Goal: Task Accomplishment & Management: Use online tool/utility

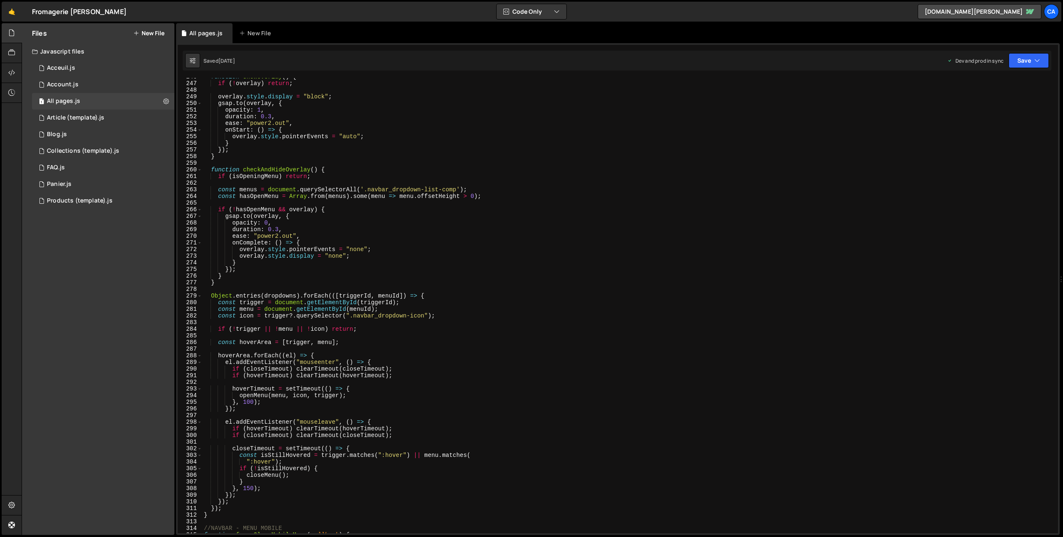
scroll to position [1632, 0]
click at [320, 261] on div "function showOverlay ( ) { if ( ! overlay ) return ; overlay . style . display …" at bounding box center [628, 307] width 852 height 469
type textarea "});"
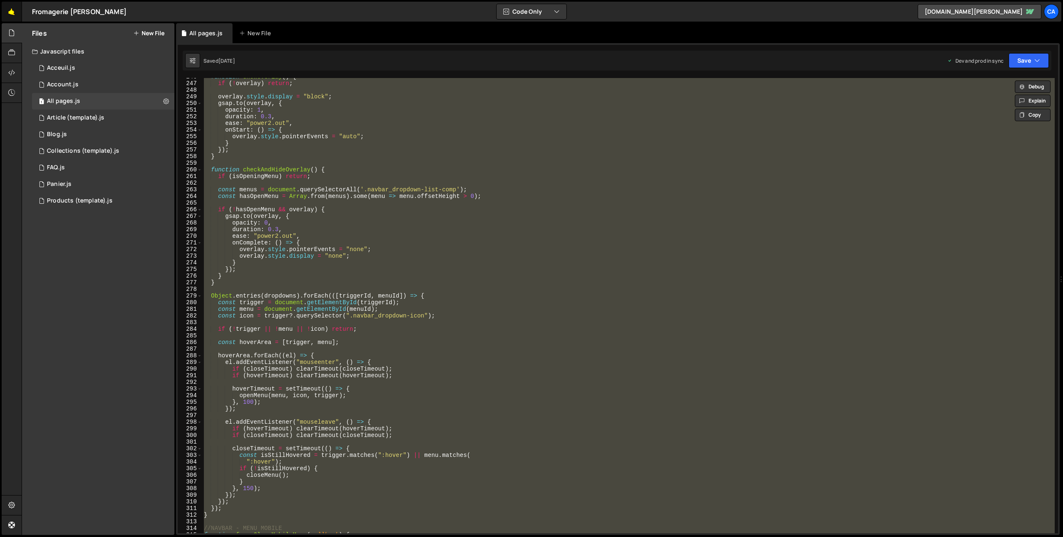
click at [10, 8] on link "🤙" at bounding box center [12, 12] width 20 height 20
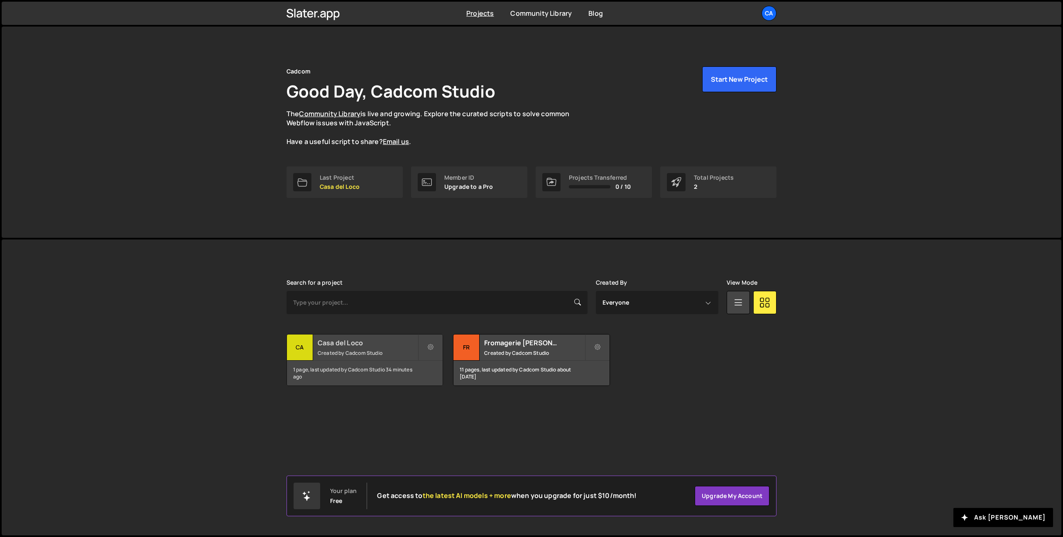
click at [364, 351] on small "Created by Cadcom Studio" at bounding box center [368, 352] width 100 height 7
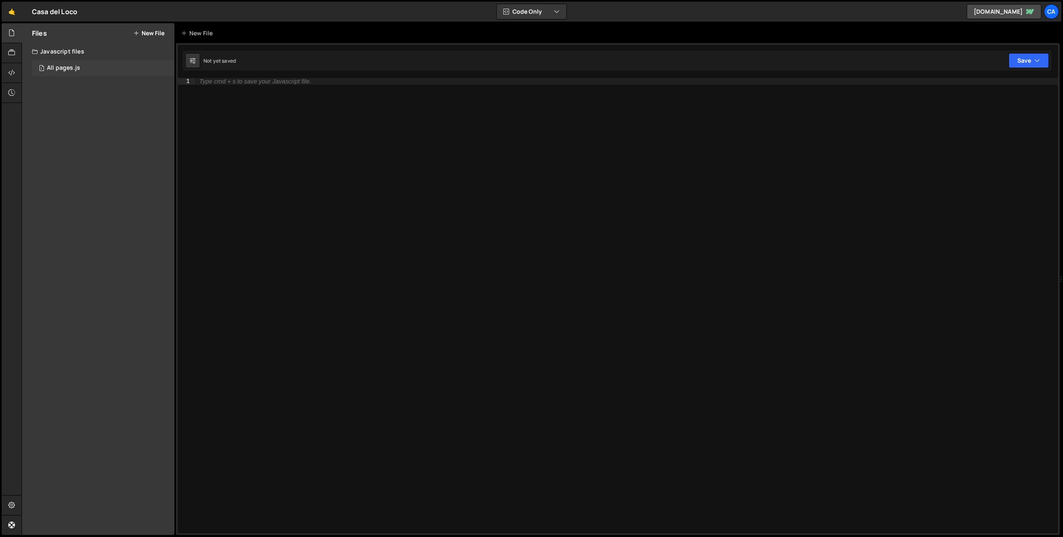
click at [65, 71] on div "All pages.js" at bounding box center [63, 67] width 33 height 7
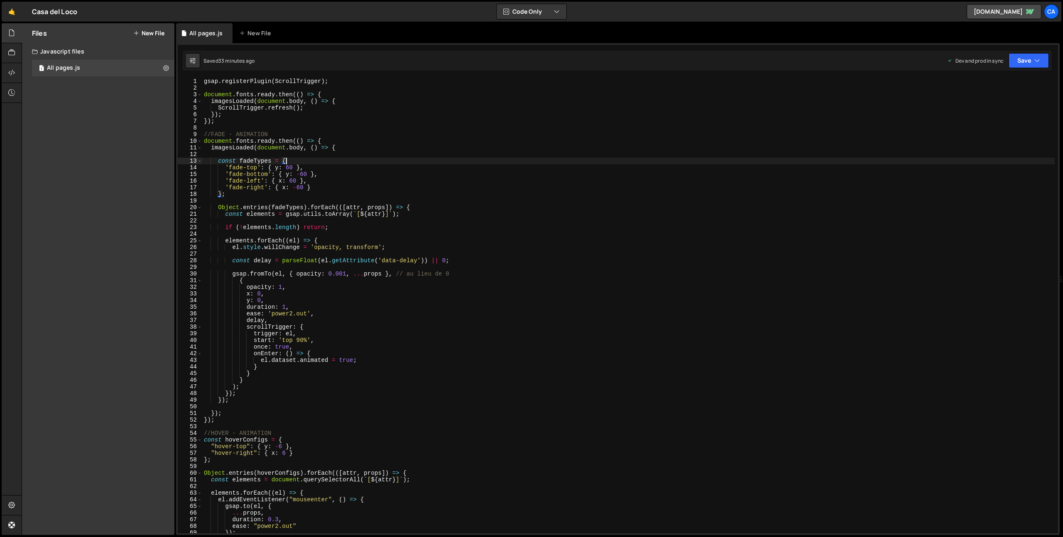
click at [298, 159] on div "gsap . registerPlugin ( ScrollTrigger ) ; document . fonts . ready . then (( ) …" at bounding box center [628, 312] width 852 height 469
type textarea "});"
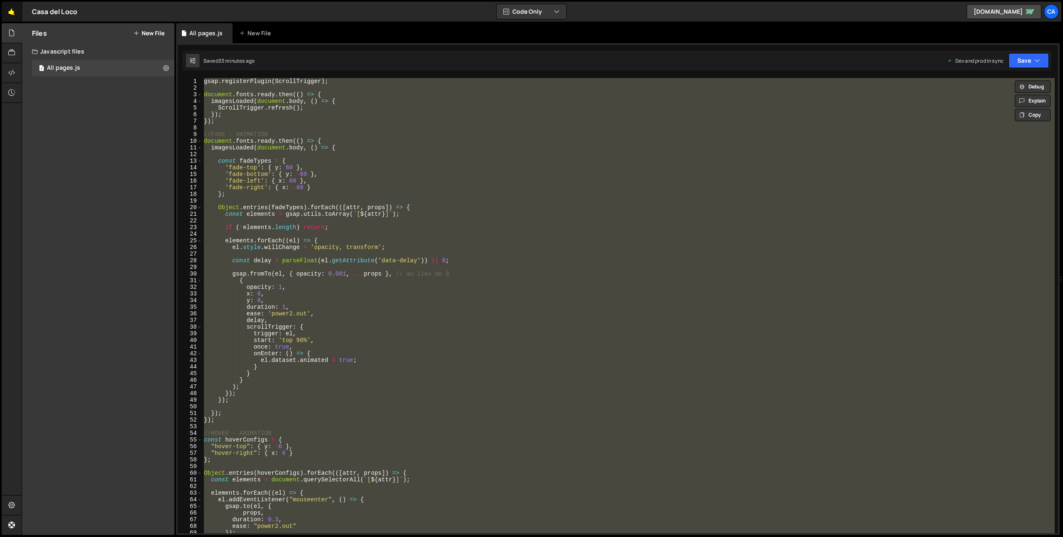
click at [15, 9] on link "🤙" at bounding box center [12, 12] width 20 height 20
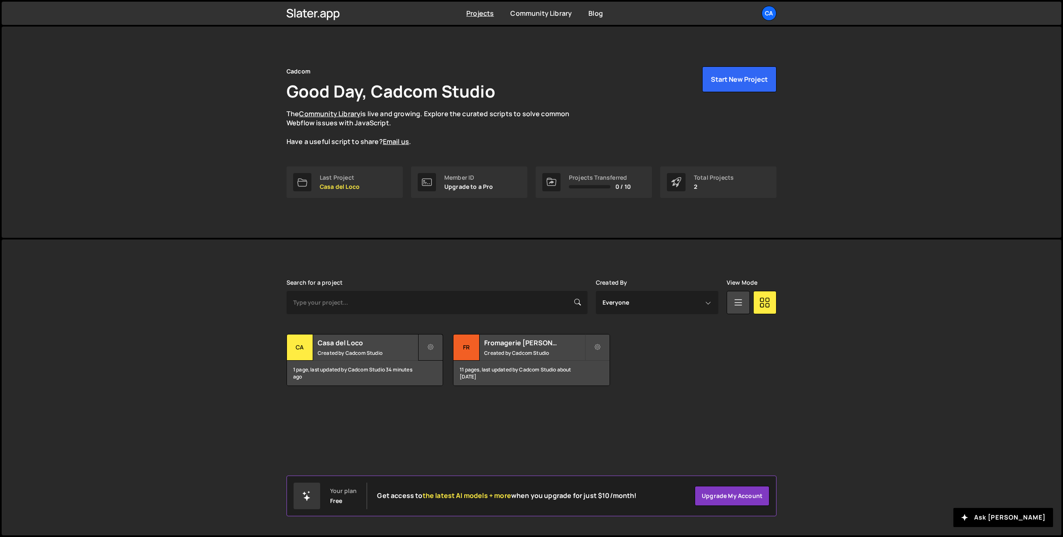
click at [429, 346] on icon at bounding box center [431, 347] width 6 height 8
click at [450, 393] on link "Delete Project" at bounding box center [467, 394] width 99 height 13
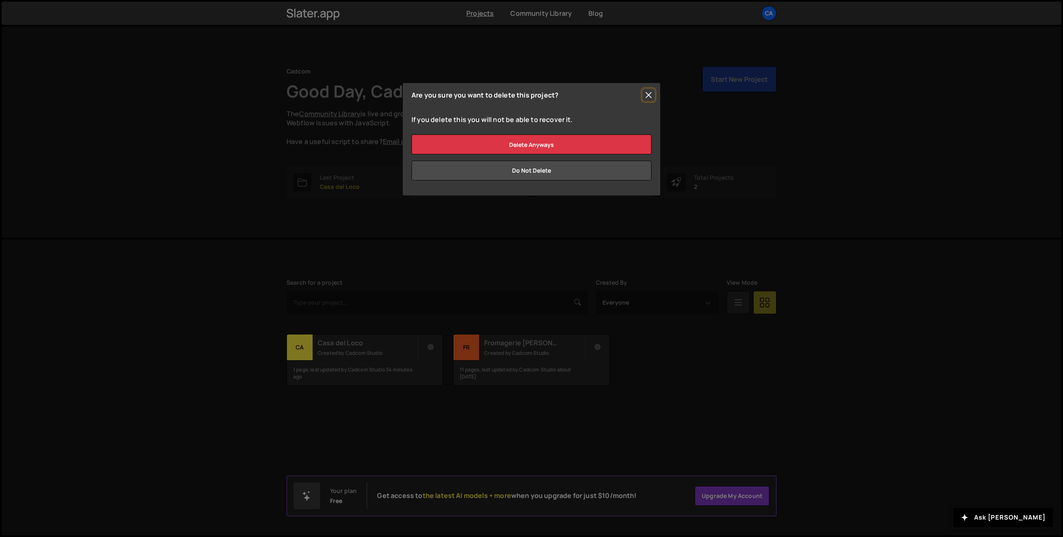
click at [650, 89] on button "Close" at bounding box center [648, 95] width 12 height 12
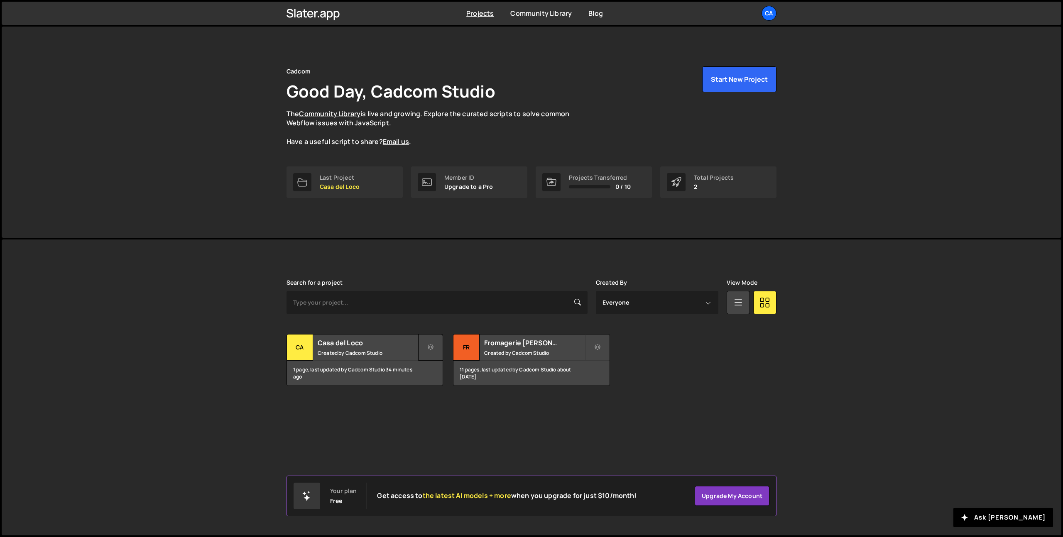
click at [424, 345] on button at bounding box center [430, 347] width 25 height 27
click at [432, 394] on link "Delete Project" at bounding box center [467, 394] width 99 height 13
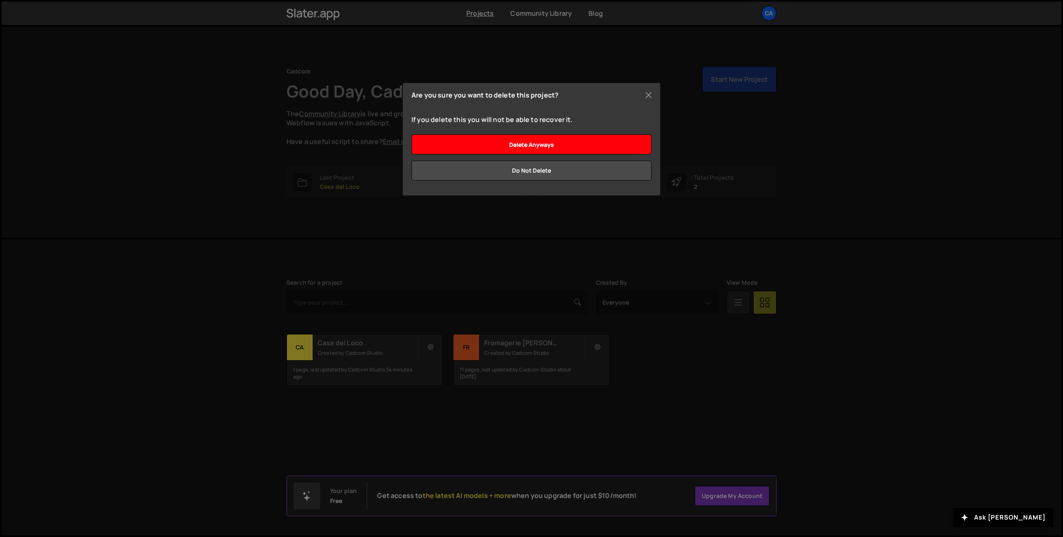
click at [508, 150] on input "Delete anyways" at bounding box center [531, 144] width 240 height 20
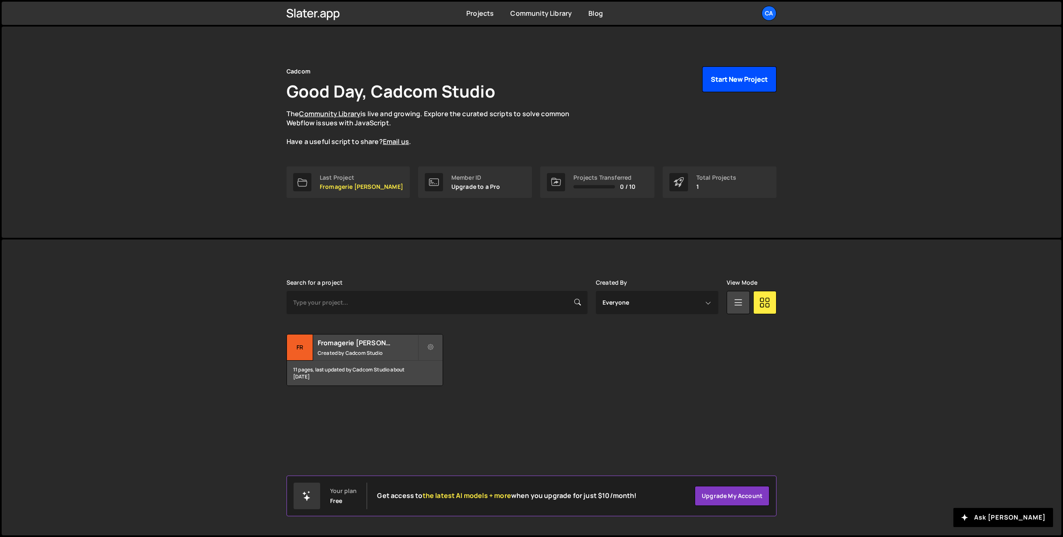
click at [722, 86] on button "Start New Project" at bounding box center [739, 79] width 74 height 26
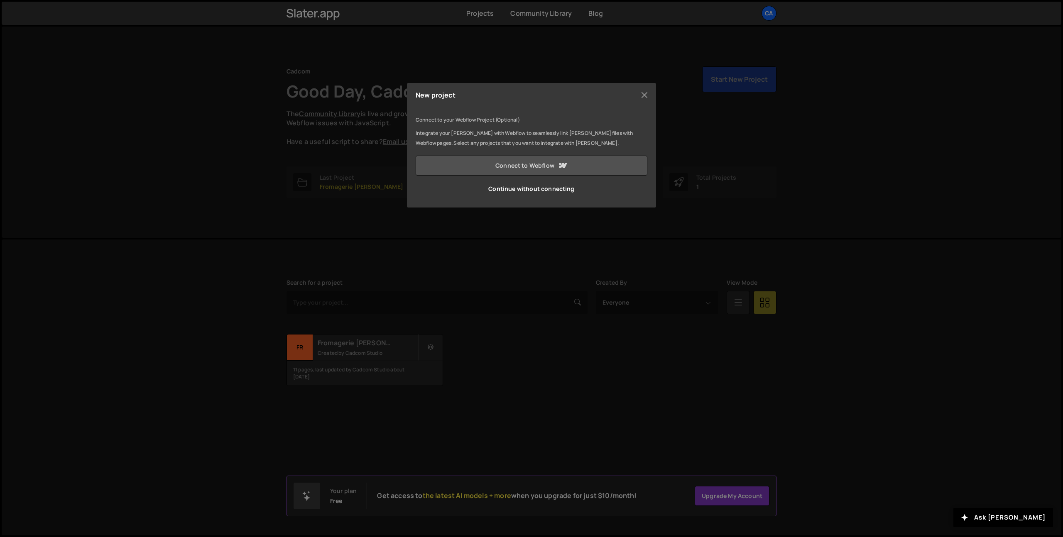
drag, startPoint x: 534, startPoint y: 167, endPoint x: 540, endPoint y: 169, distance: 5.5
click at [500, 166] on link "Connect to Webflow" at bounding box center [531, 166] width 232 height 20
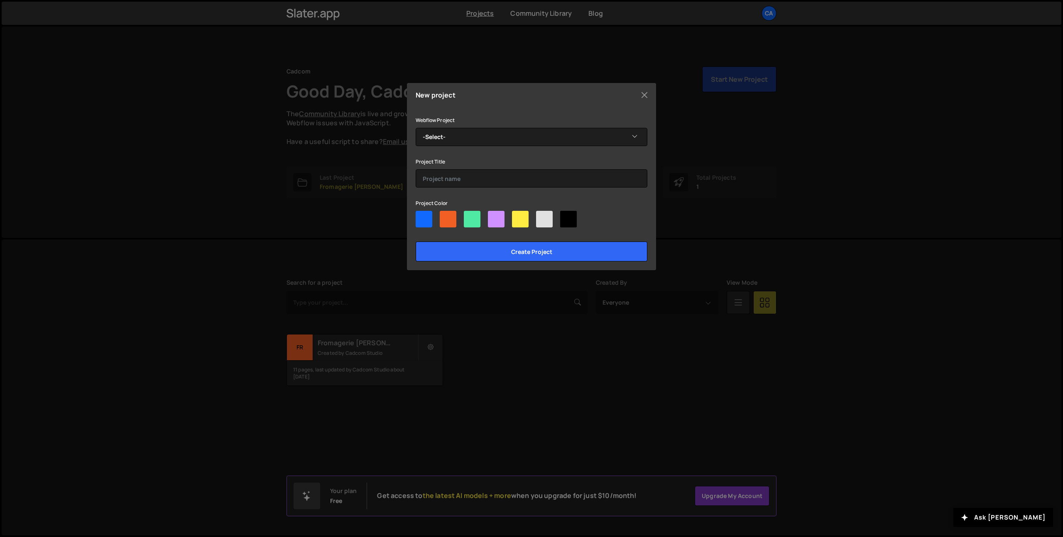
click at [515, 218] on div at bounding box center [520, 219] width 17 height 17
click at [515, 216] on input"] "radio" at bounding box center [514, 213] width 5 height 5
radio input"] "true"
click at [457, 140] on select "-Select- Casa del Loco" at bounding box center [531, 137] width 232 height 18
select select "68b835ed5aca9c7cb1b60077"
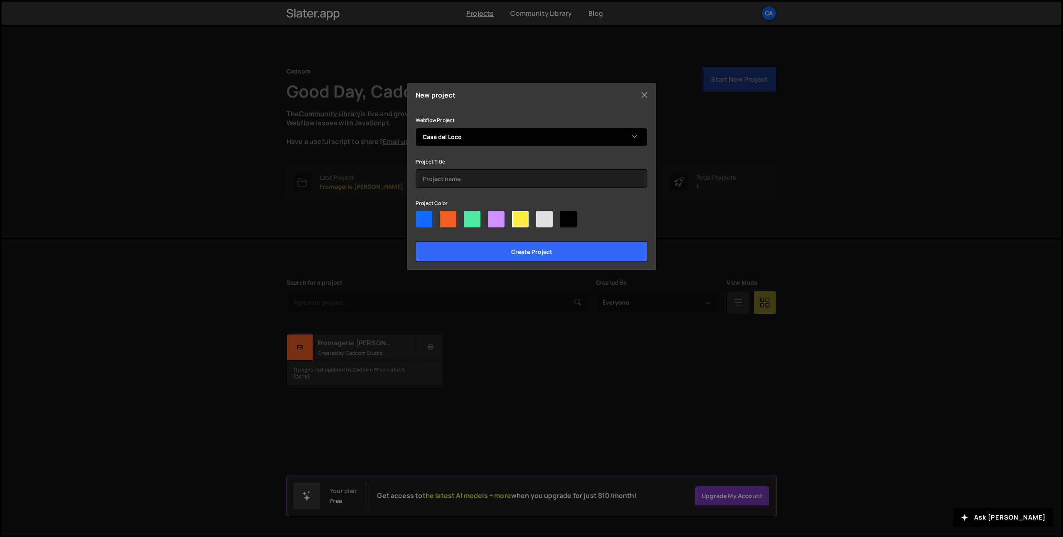
click at [415, 128] on select "-Select- Casa del Loco" at bounding box center [531, 137] width 232 height 18
click at [448, 174] on input "text" at bounding box center [531, 178] width 232 height 18
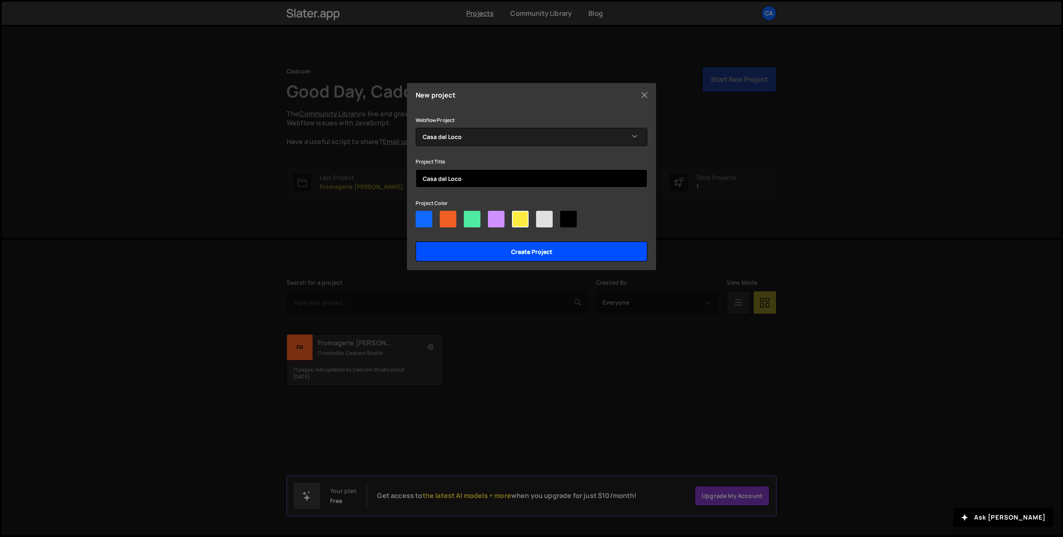
type input "Casa del Loco"
click at [509, 255] on input "Create project" at bounding box center [531, 252] width 232 height 20
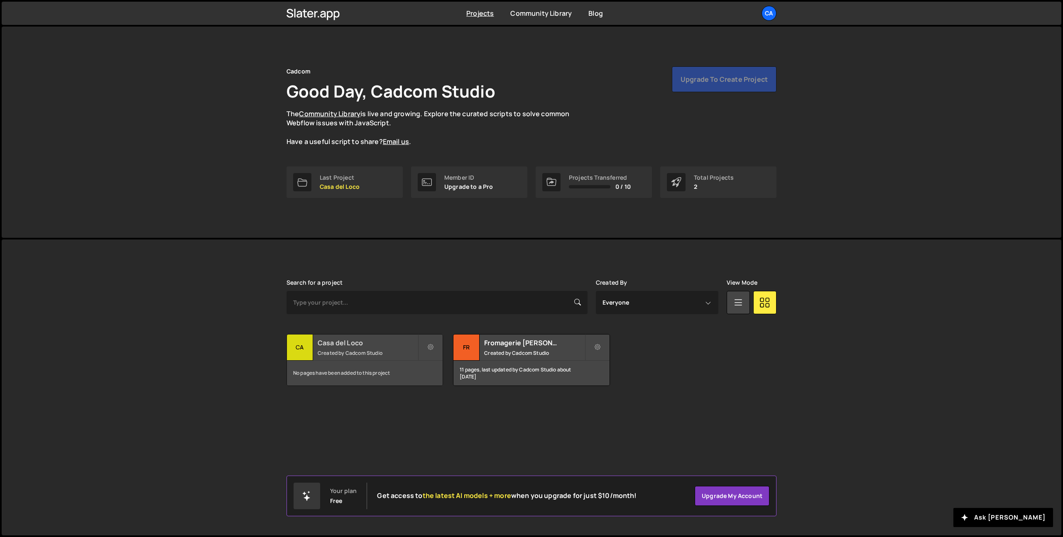
click at [370, 346] on h2 "Casa del Loco" at bounding box center [368, 342] width 100 height 9
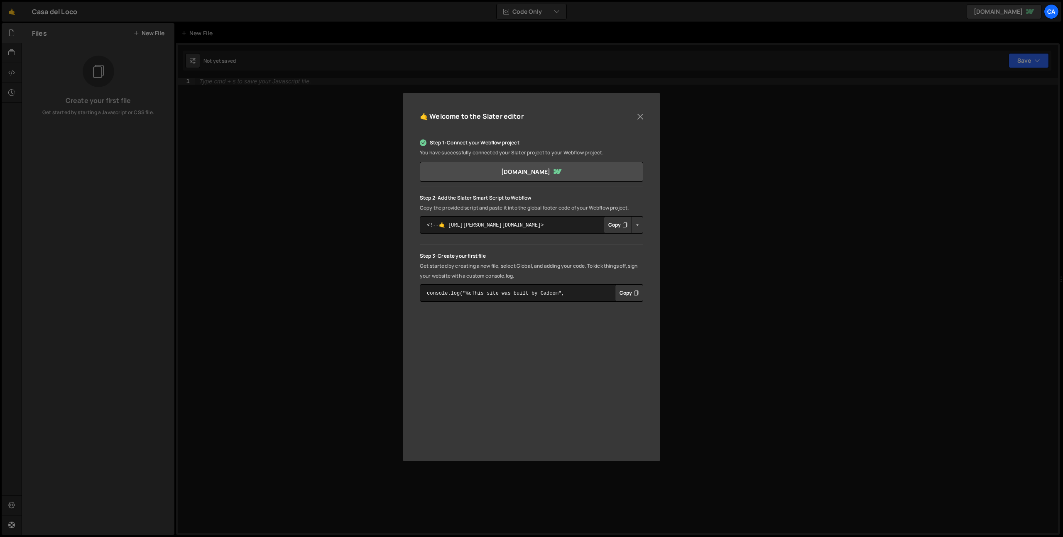
click at [612, 228] on button "Copy" at bounding box center [617, 224] width 28 height 17
click at [619, 222] on button "Copy" at bounding box center [617, 224] width 28 height 17
click at [627, 294] on button "Copy" at bounding box center [629, 292] width 28 height 17
click at [330, 227] on div "🤙 Welcome to the Slater editor Step 1: Connect your Webflow project You have su…" at bounding box center [531, 268] width 1063 height 537
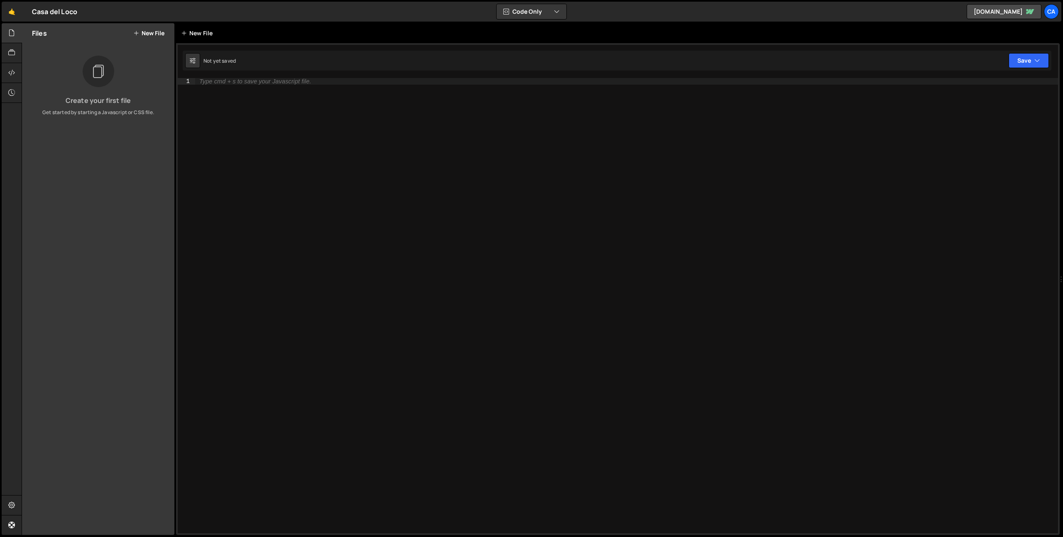
click at [188, 35] on div "New File" at bounding box center [198, 33] width 35 height 8
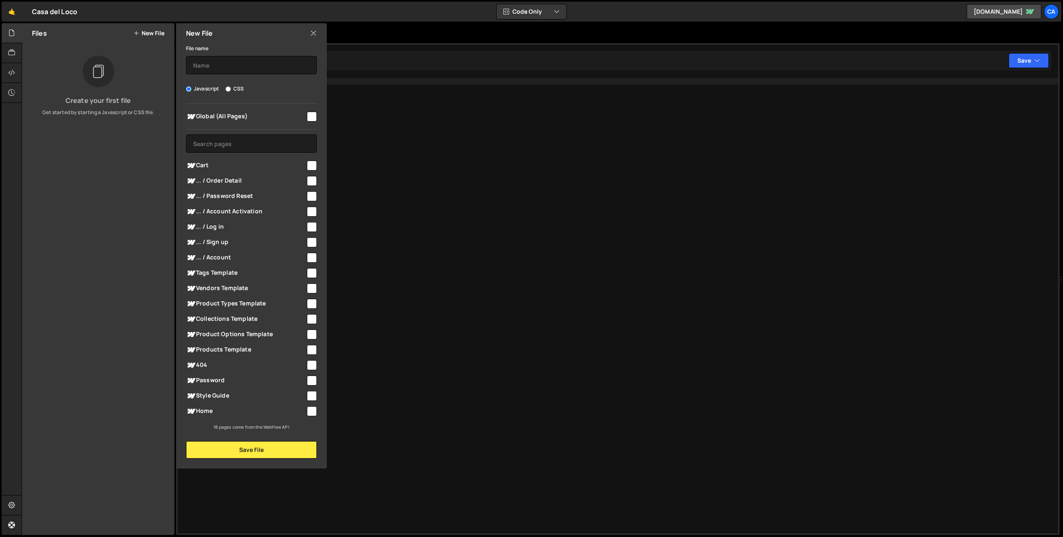
click at [314, 118] on input "checkbox" at bounding box center [312, 117] width 10 height 10
checkbox input "true"
click at [249, 59] on input "text" at bounding box center [251, 65] width 131 height 18
type input "All Pages"
click at [261, 456] on button "Save File" at bounding box center [251, 449] width 131 height 17
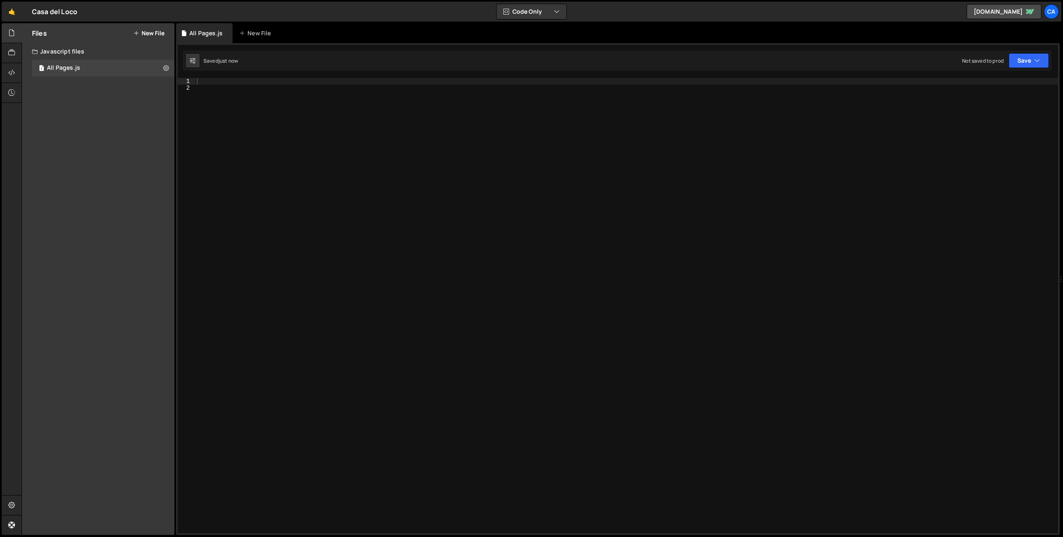
click at [288, 86] on div at bounding box center [626, 312] width 862 height 469
click at [285, 81] on div at bounding box center [626, 312] width 862 height 469
click at [1028, 58] on button "Save" at bounding box center [1028, 60] width 40 height 15
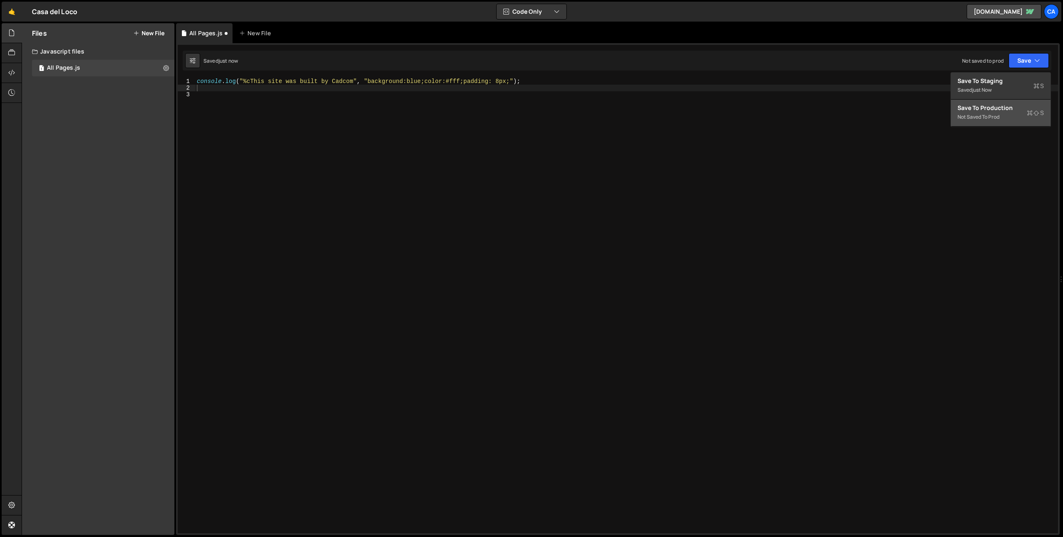
click at [1006, 114] on div "Not saved to prod" at bounding box center [1000, 117] width 86 height 10
click at [5, 13] on link "🤙" at bounding box center [12, 12] width 20 height 20
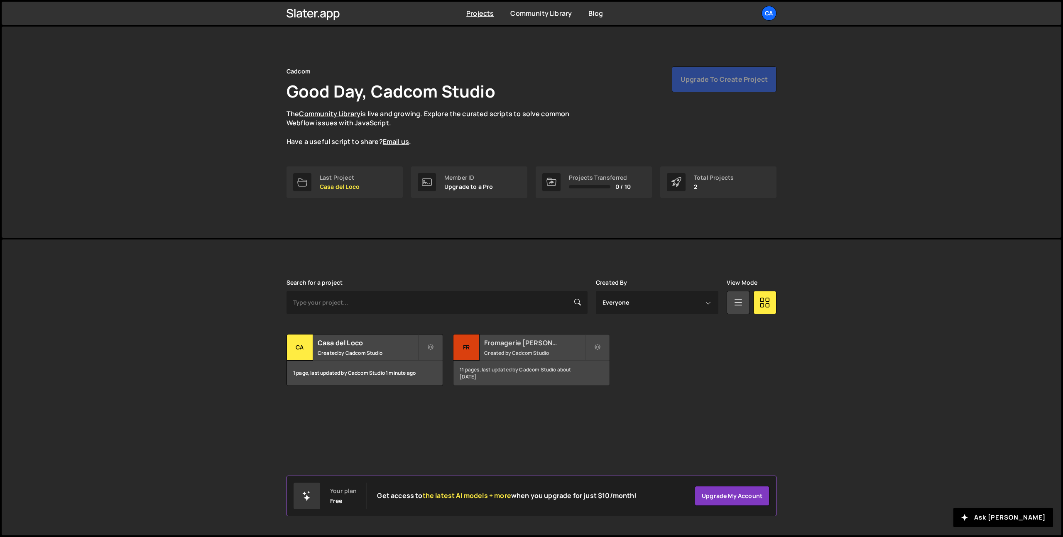
click at [496, 349] on div "Fromagerie [PERSON_NAME] Created by Cadcom Studio" at bounding box center [531, 348] width 156 height 26
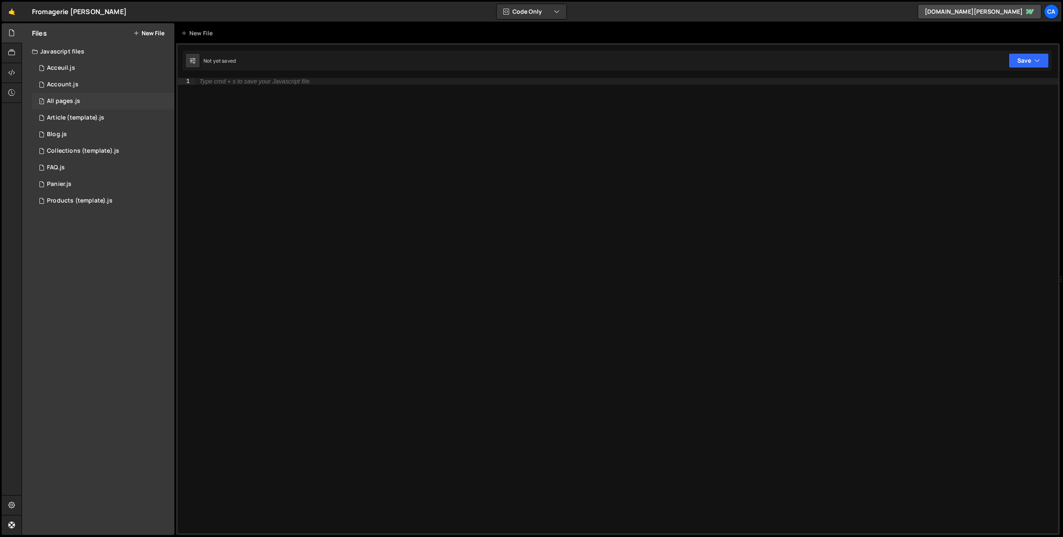
click at [66, 103] on div "All pages.js" at bounding box center [63, 101] width 33 height 7
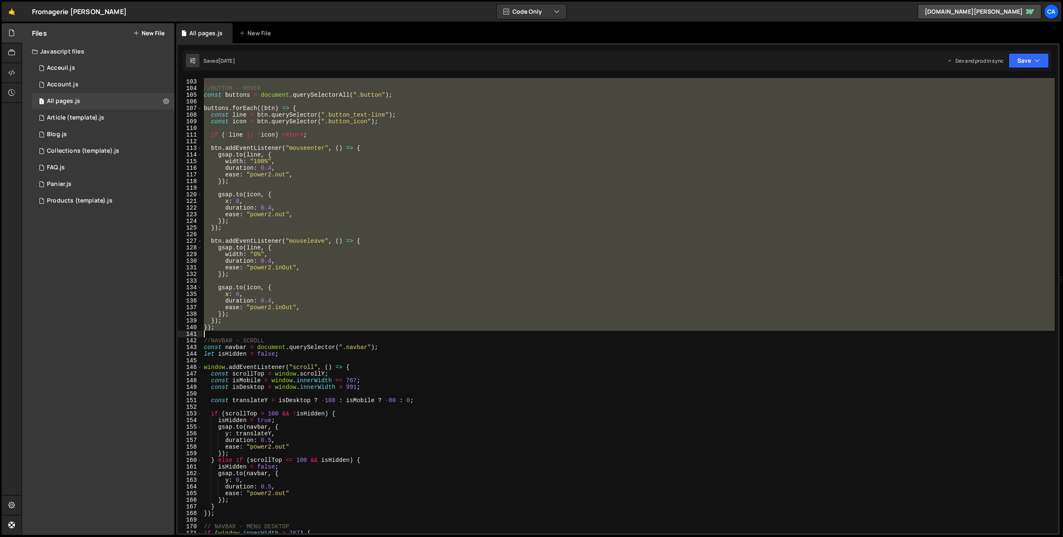
scroll to position [670, 0]
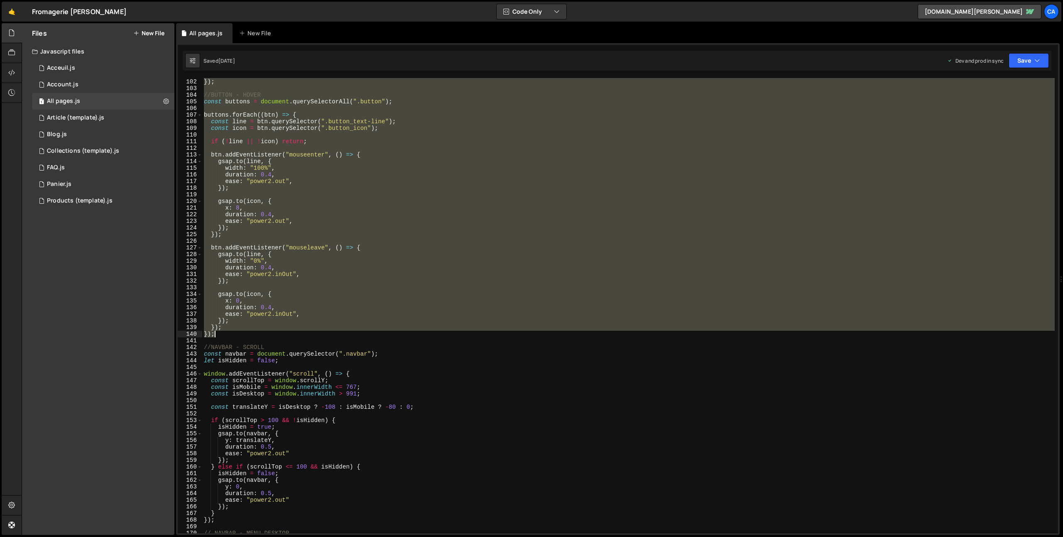
drag, startPoint x: 206, startPoint y: 83, endPoint x: 244, endPoint y: 336, distance: 255.6
click at [244, 336] on div "}) ; }) ; //BUTTON - HOVER const buttons = document . querySelectorAll ( ".butt…" at bounding box center [628, 306] width 852 height 469
type textarea "}); });"
click at [18, 8] on link "🤙" at bounding box center [12, 12] width 20 height 20
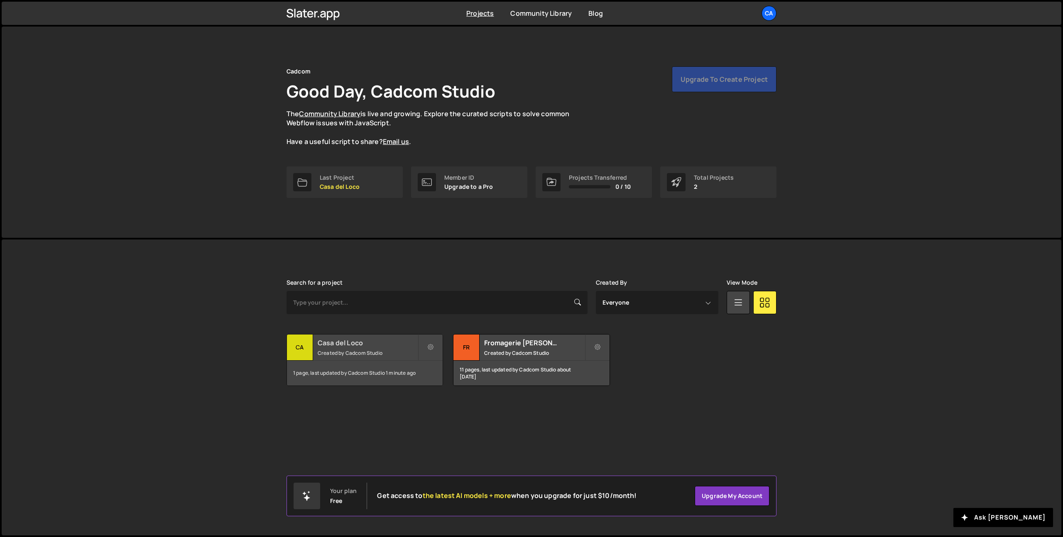
click at [330, 343] on h2 "Casa del Loco" at bounding box center [368, 342] width 100 height 9
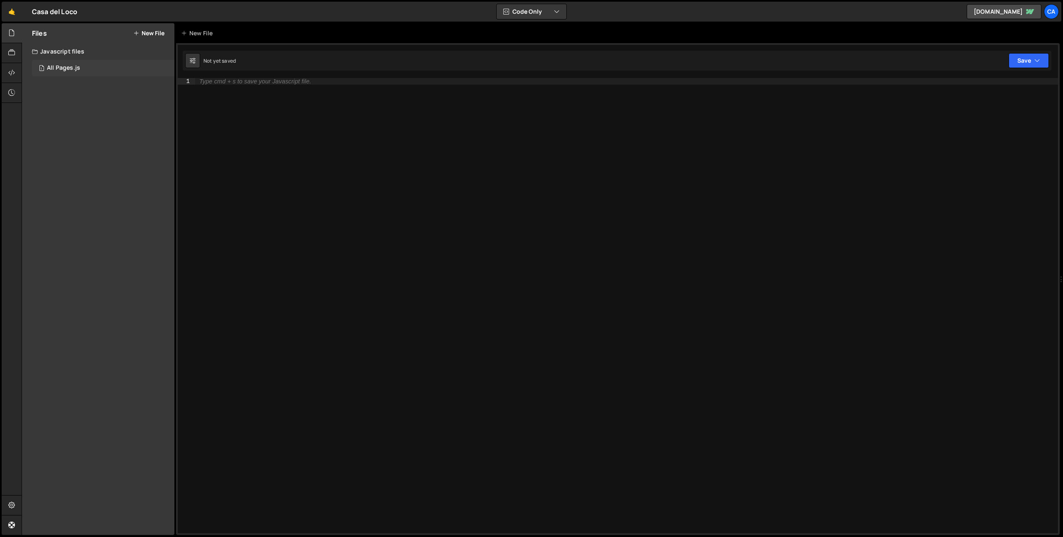
click at [69, 62] on div "1 All Pages.js 0" at bounding box center [103, 68] width 142 height 17
click at [276, 104] on div "console . log ( "%cThis site was built by Cadcom" , "background:blue;color:#fff…" at bounding box center [626, 312] width 862 height 469
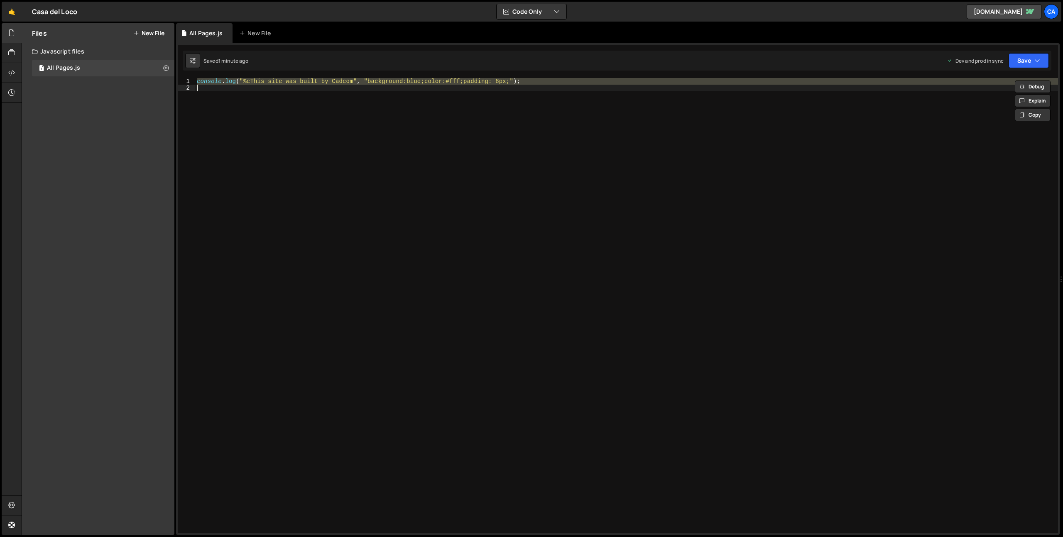
paste textarea "});"
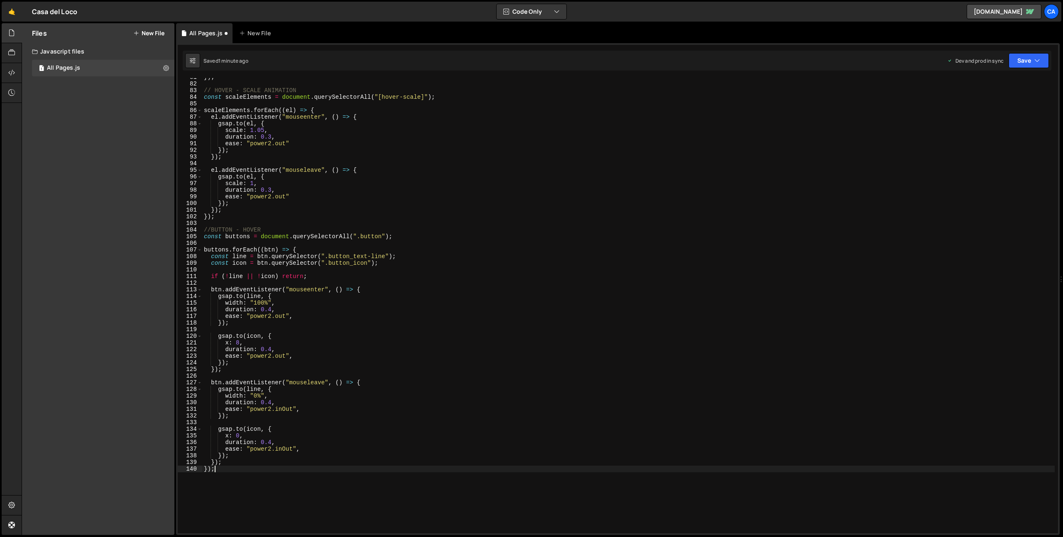
scroll to position [539, 0]
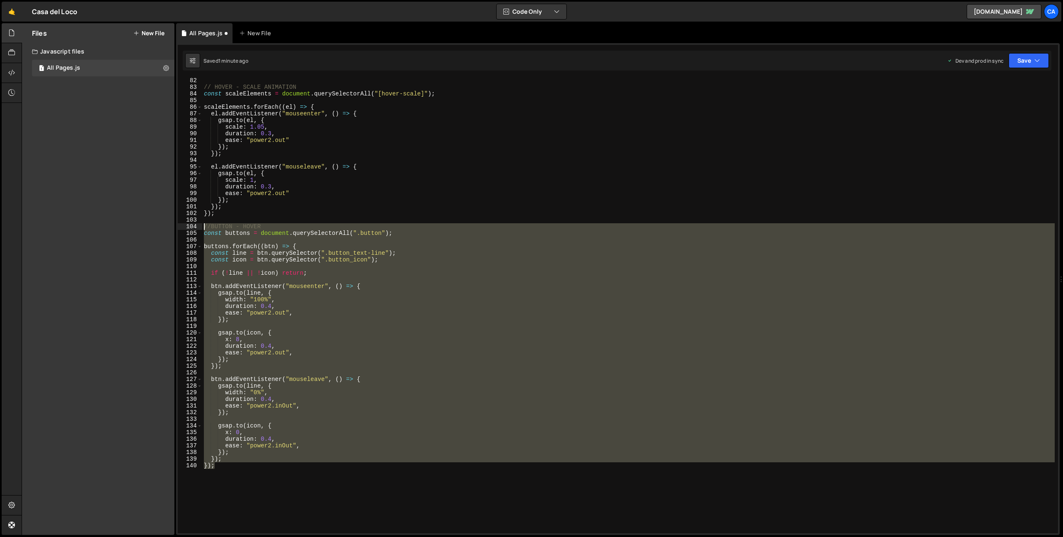
drag, startPoint x: 227, startPoint y: 467, endPoint x: 141, endPoint y: 228, distance: 254.0
click at [141, 228] on div "Files New File Javascript files 1 All Pages.js 0 CSS files Copy share link Edit…" at bounding box center [542, 279] width 1041 height 512
type textarea "//BUTTON - HOVER const buttons = document.querySelectorAll(".button");"
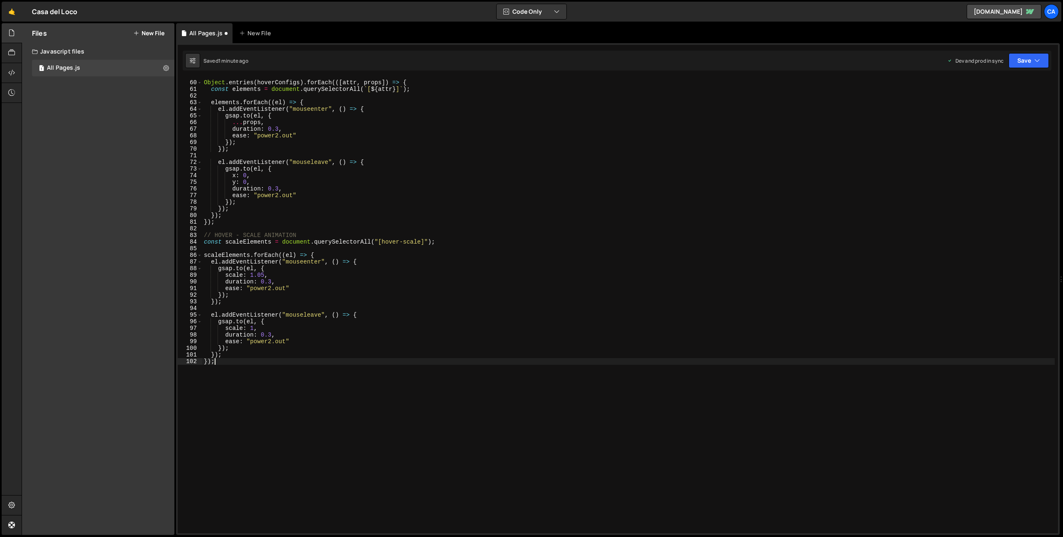
scroll to position [447, 0]
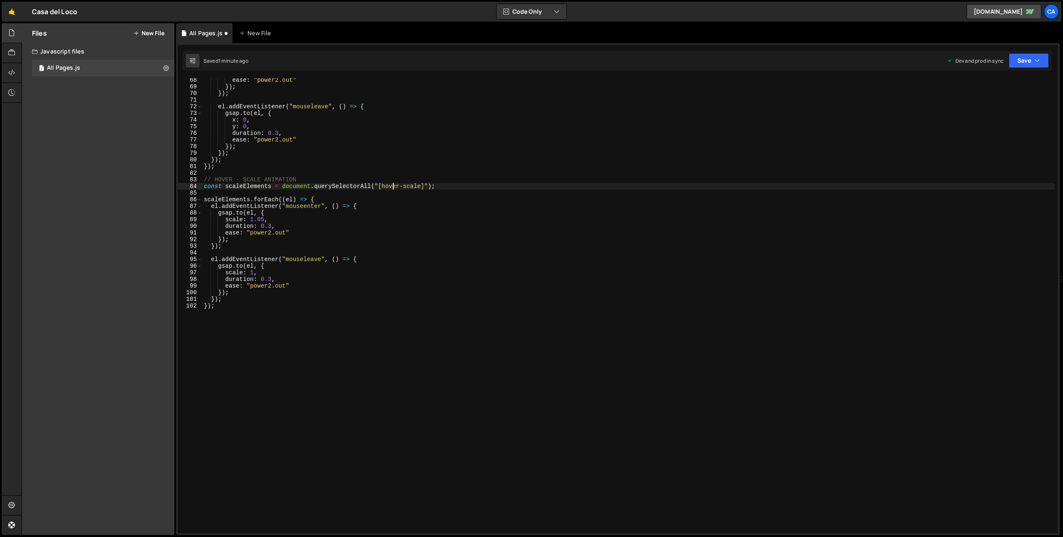
click at [391, 187] on div "ease : "power2.out" }) ; }) ; el . addEventListener ( "mouseleave" , ( ) => { g…" at bounding box center [628, 311] width 852 height 469
type textarea "const scaleElements = document.querySelectorAll("[hover-scale]");"
drag, startPoint x: 391, startPoint y: 187, endPoint x: 408, endPoint y: 186, distance: 16.6
click at [408, 186] on div "ease : "power2.out" }) ; }) ; el . addEventListener ( "mouseleave" , ( ) => { g…" at bounding box center [628, 311] width 852 height 469
click at [1014, 60] on button "Save" at bounding box center [1028, 60] width 40 height 15
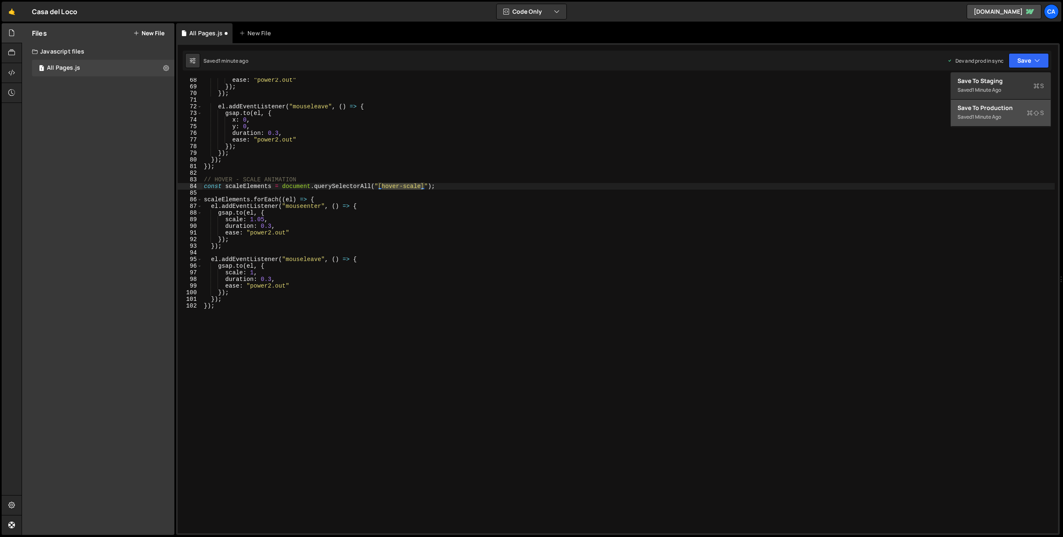
click at [968, 116] on div "Saved 1 minute ago" at bounding box center [1000, 117] width 86 height 10
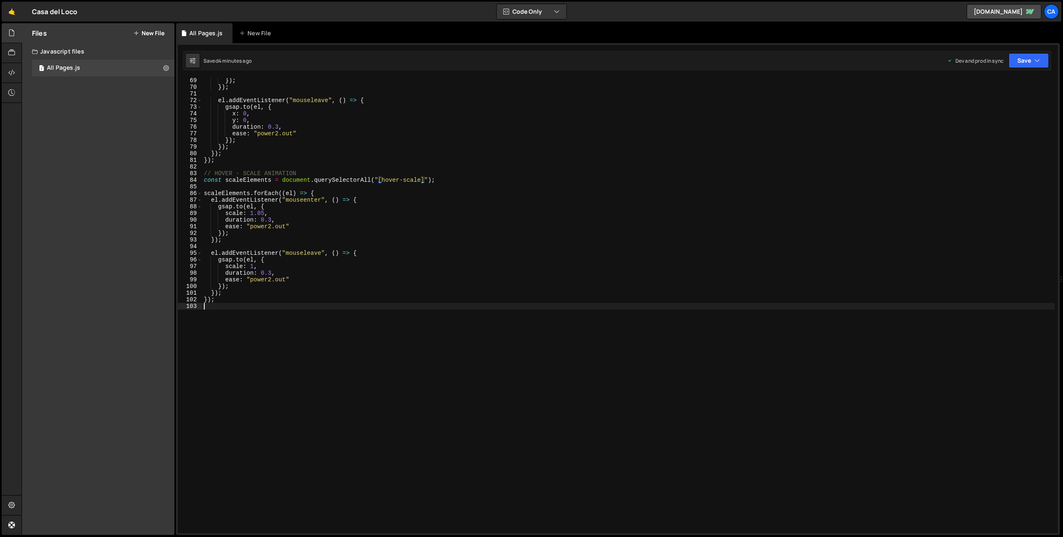
click at [284, 369] on div "}) ; }) ; el . addEventListener ( "mouseleave" , ( ) => { gsap . to ( el , { x …" at bounding box center [628, 311] width 852 height 469
click at [1027, 59] on button "Save" at bounding box center [1028, 60] width 40 height 15
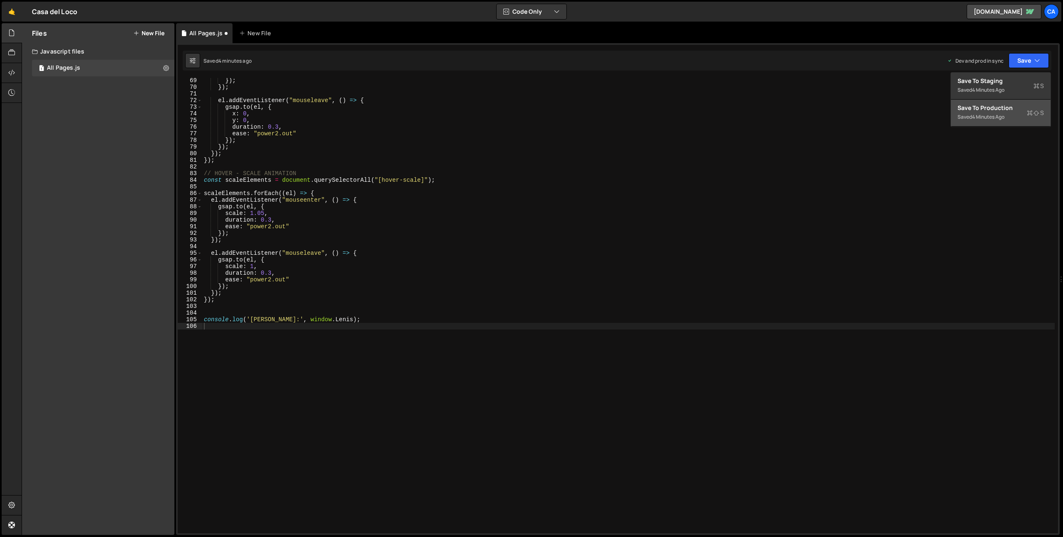
click at [991, 110] on div "Save to Production S" at bounding box center [1000, 108] width 86 height 8
